Goal: Information Seeking & Learning: Learn about a topic

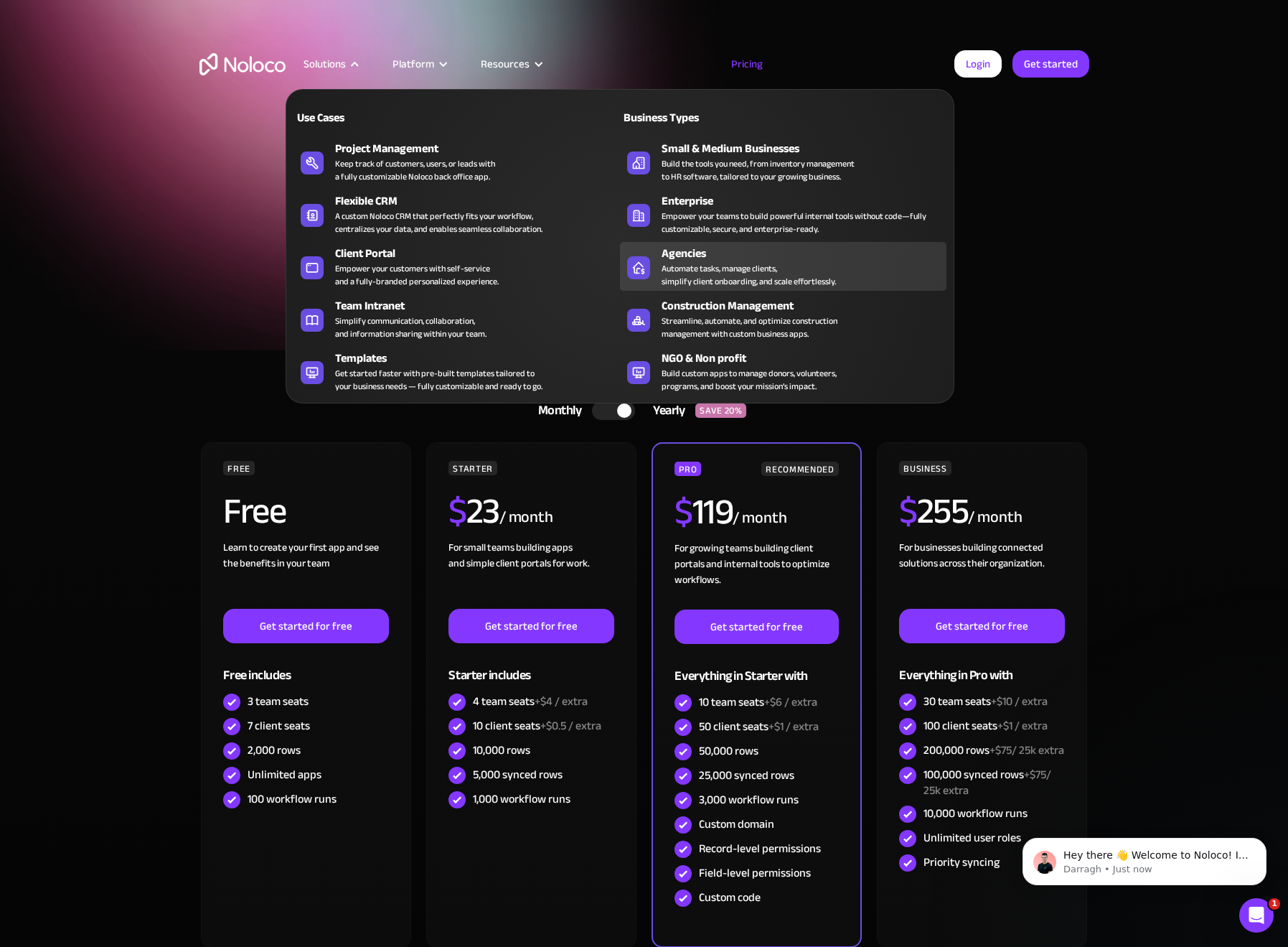
click at [697, 265] on div "Automate tasks, manage clients, simplify client onboarding, and scale effortles…" at bounding box center [748, 275] width 174 height 26
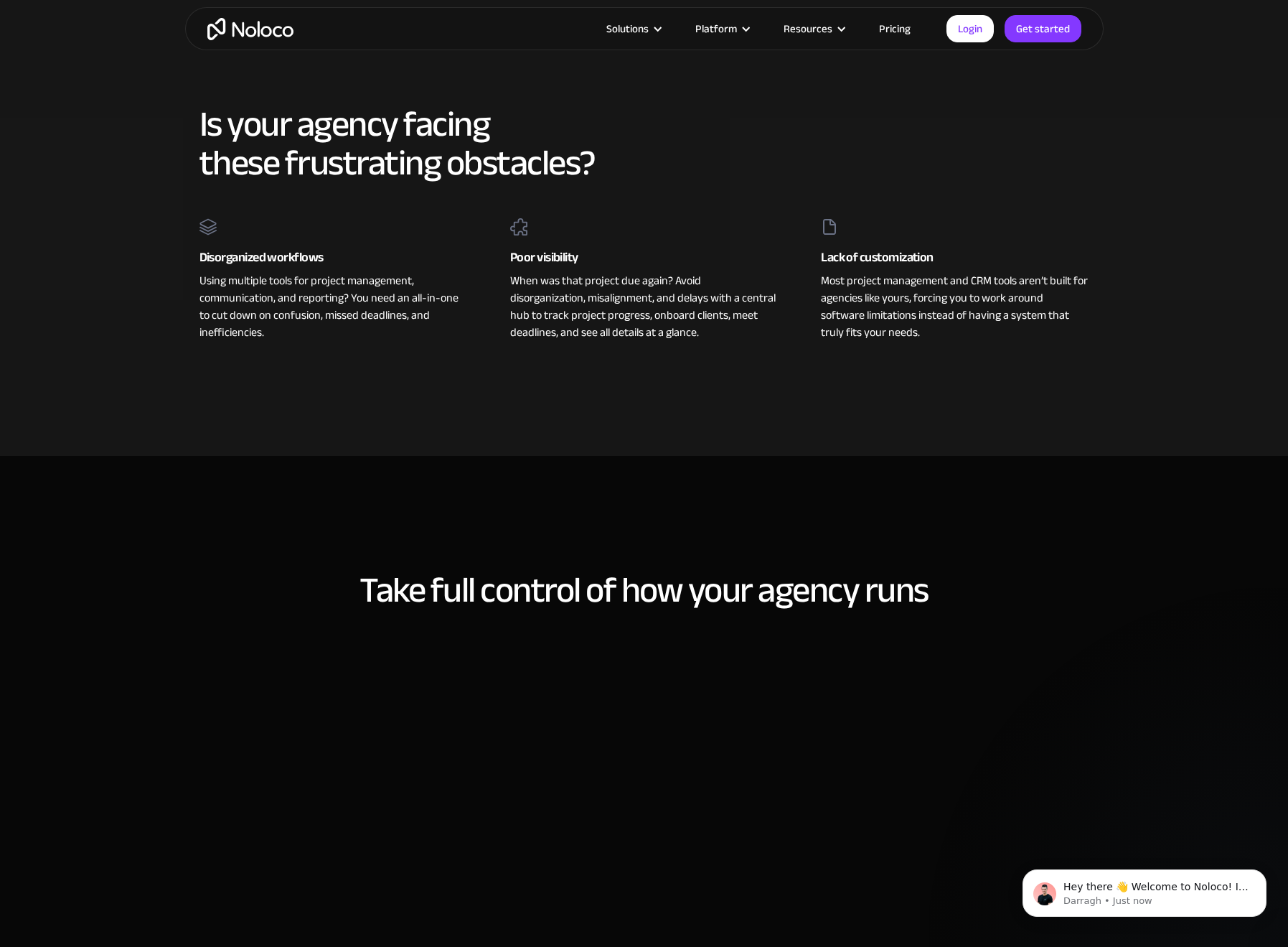
scroll to position [613, 0]
click at [895, 298] on div "Most project management and CRM tools aren’t built for agencies like yours, for…" at bounding box center [955, 303] width 267 height 73
click at [796, 386] on section "Is your agency facing these frustrating obstacles? Disorganized workflows Using…" at bounding box center [644, 222] width 1288 height 466
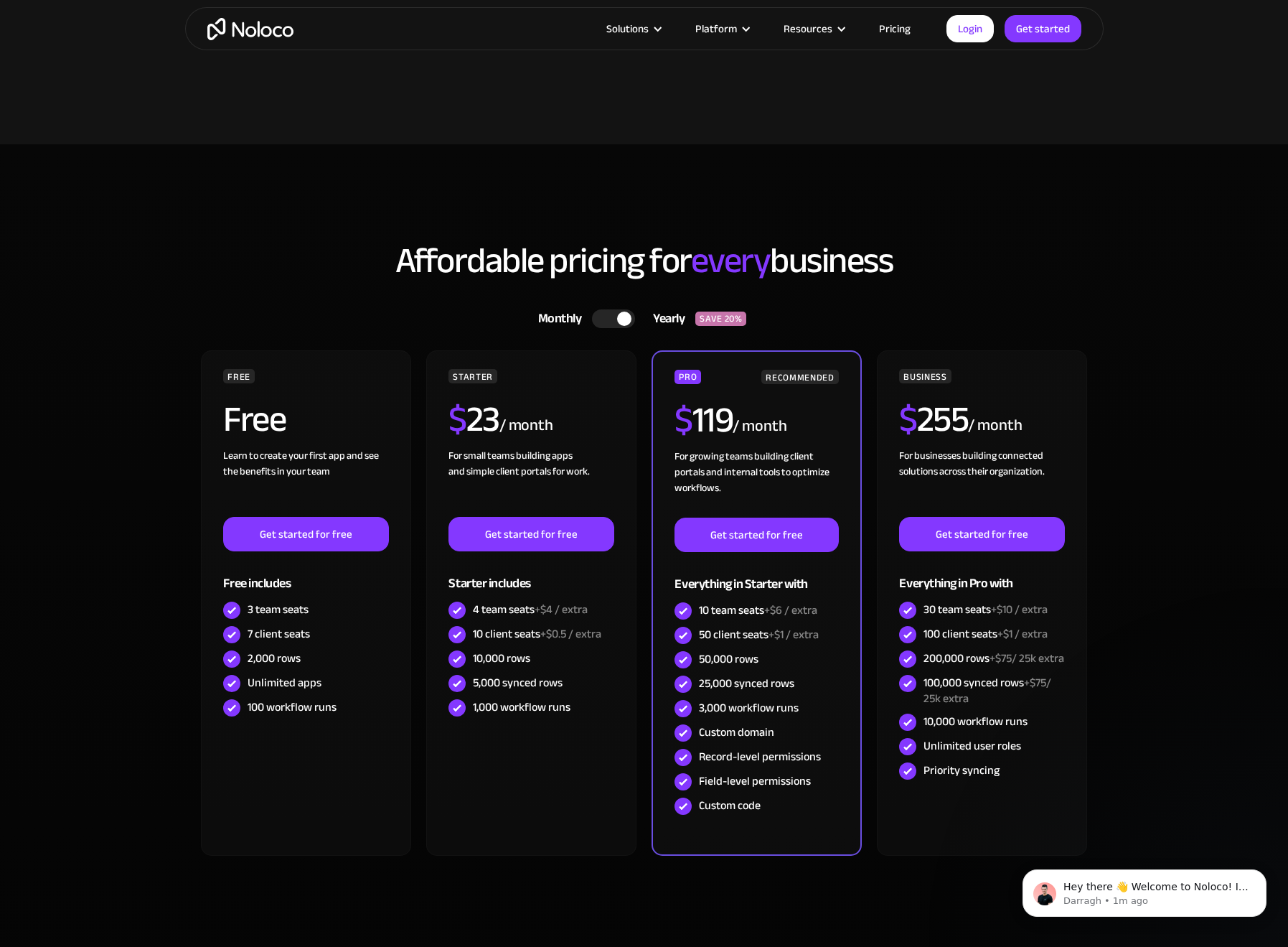
scroll to position [3698, 0]
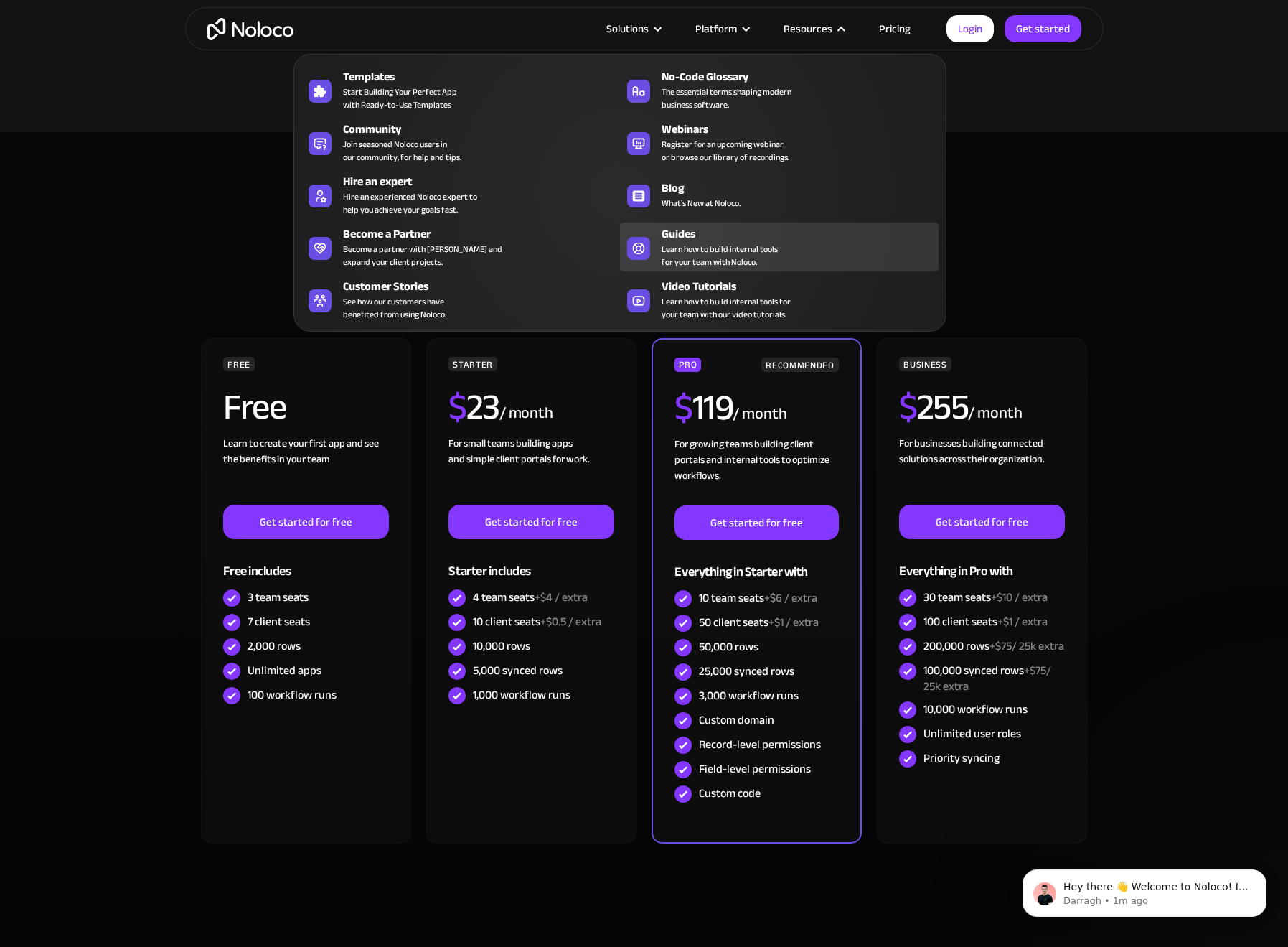
click at [672, 231] on div "Guides" at bounding box center [803, 234] width 283 height 17
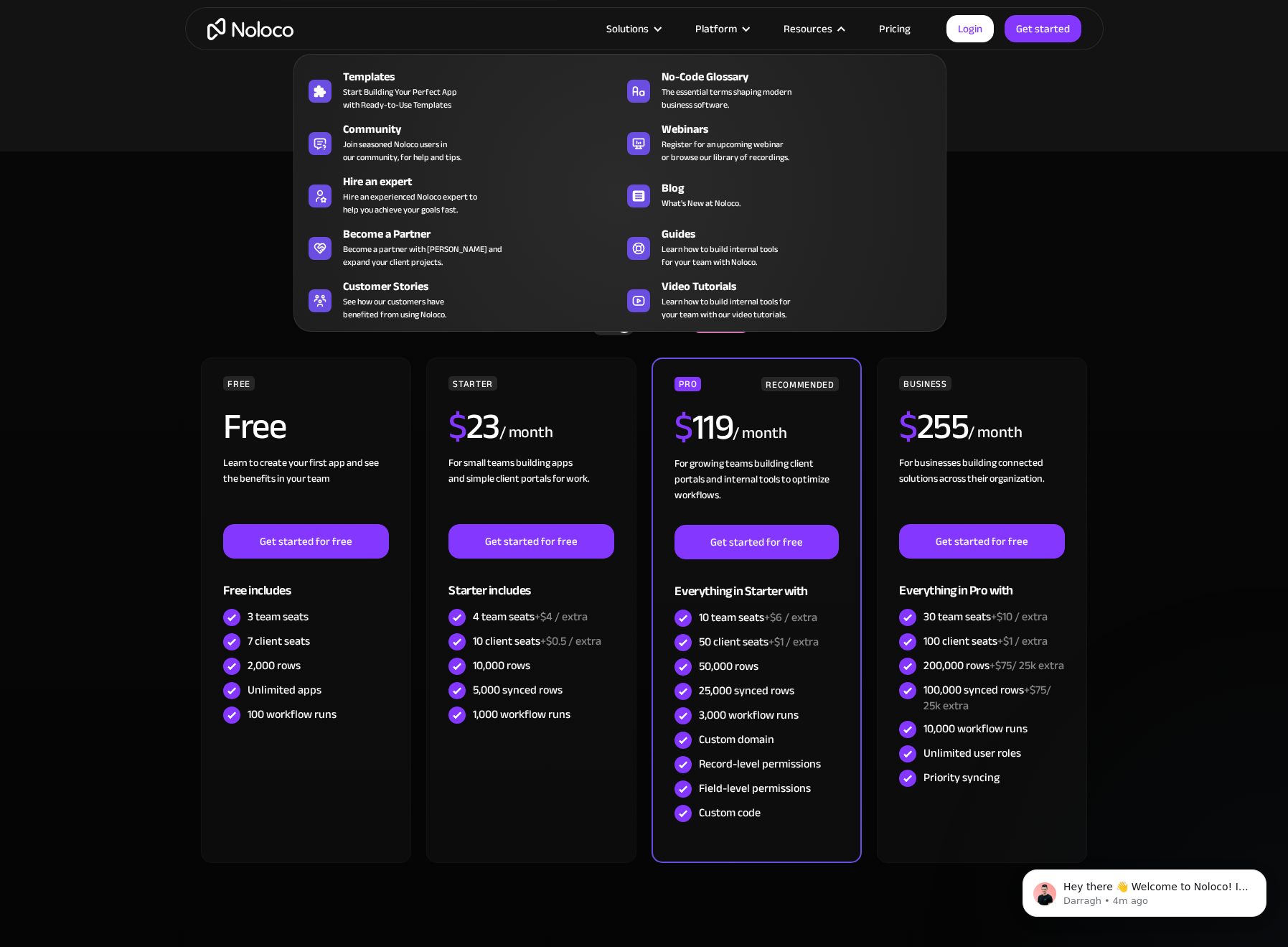
scroll to position [3676, 0]
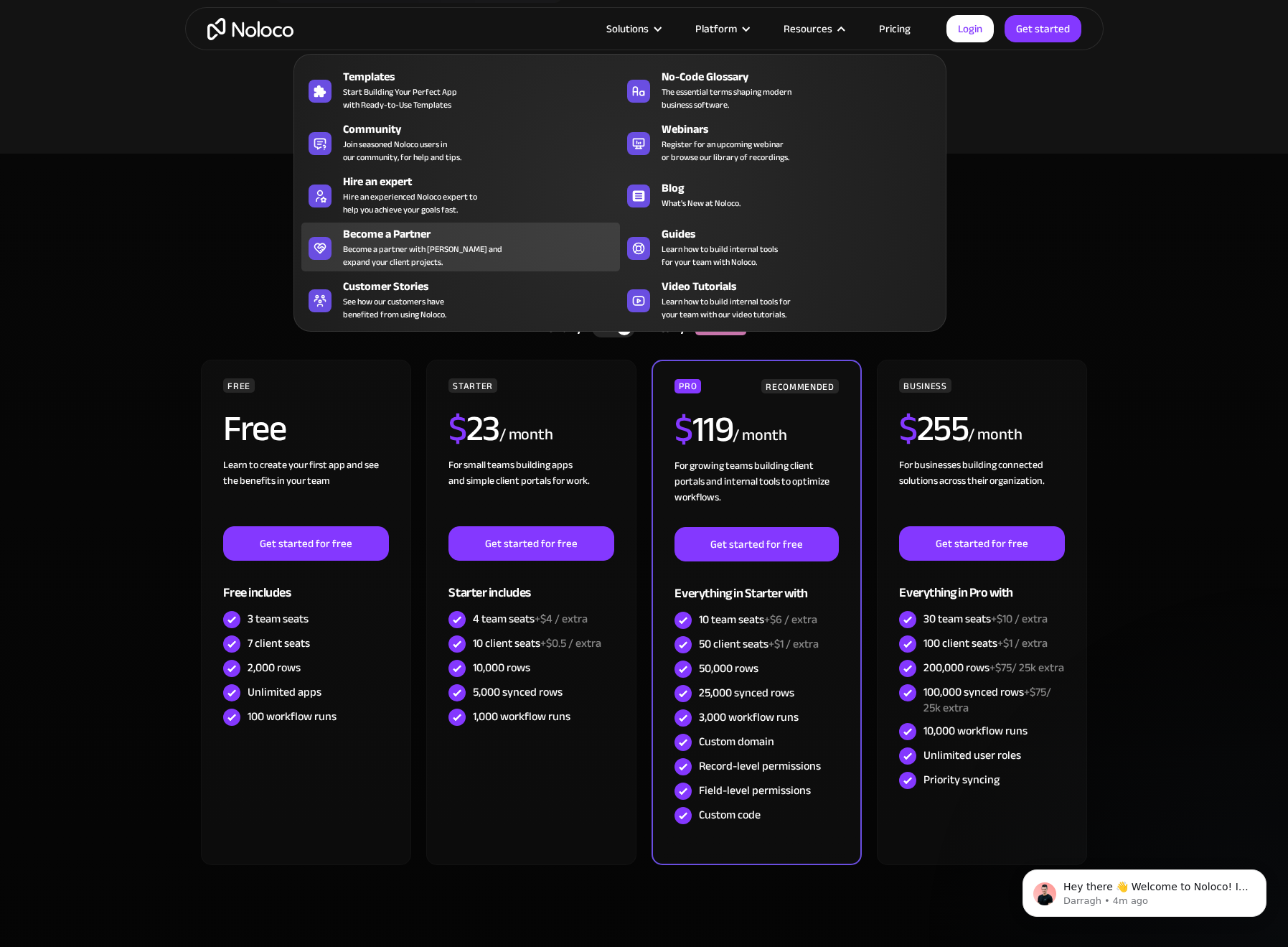
click at [398, 234] on div "Become a Partner" at bounding box center [485, 234] width 283 height 17
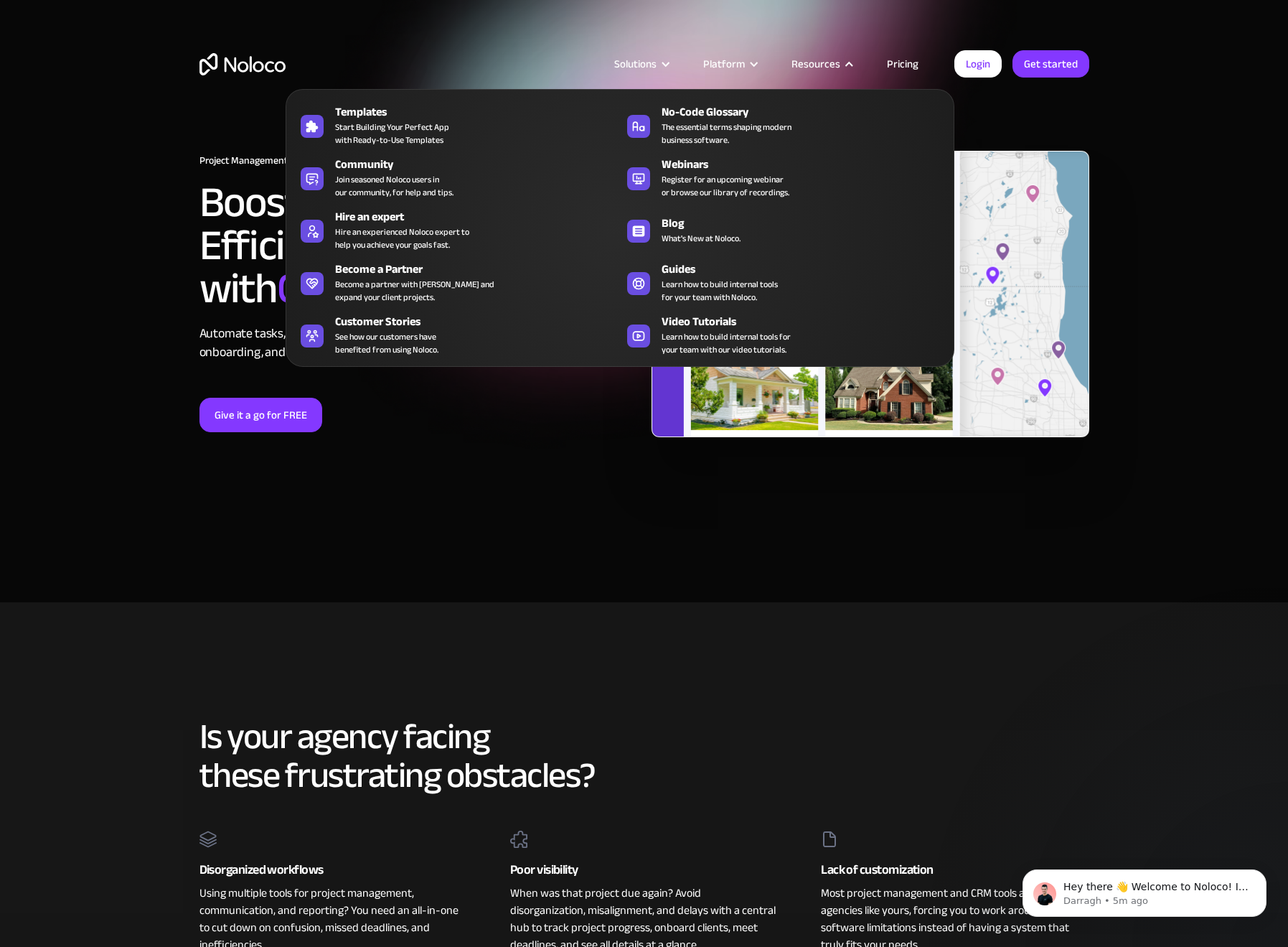
scroll to position [-2, 0]
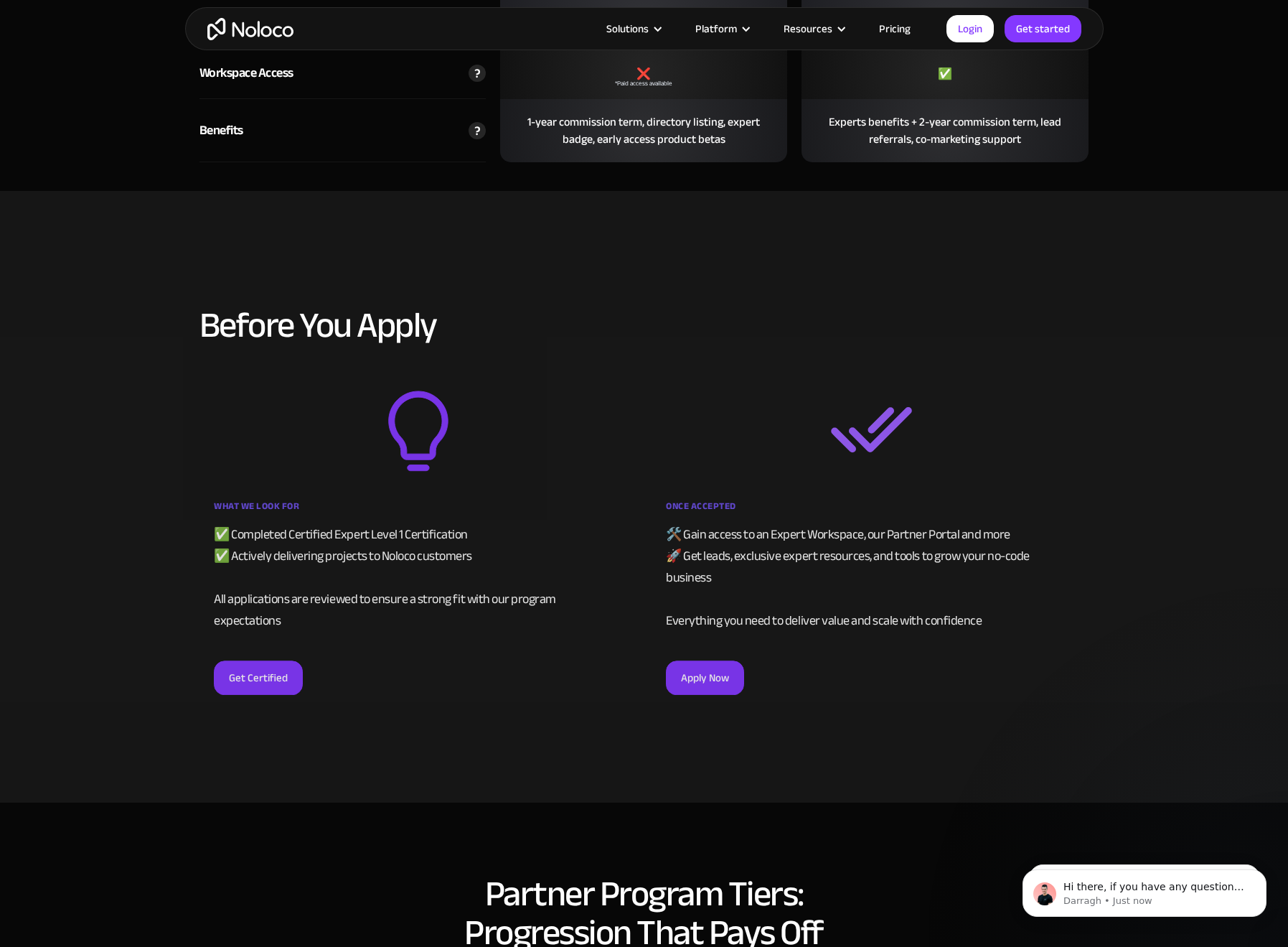
scroll to position [2582, 0]
